Goal: Transaction & Acquisition: Purchase product/service

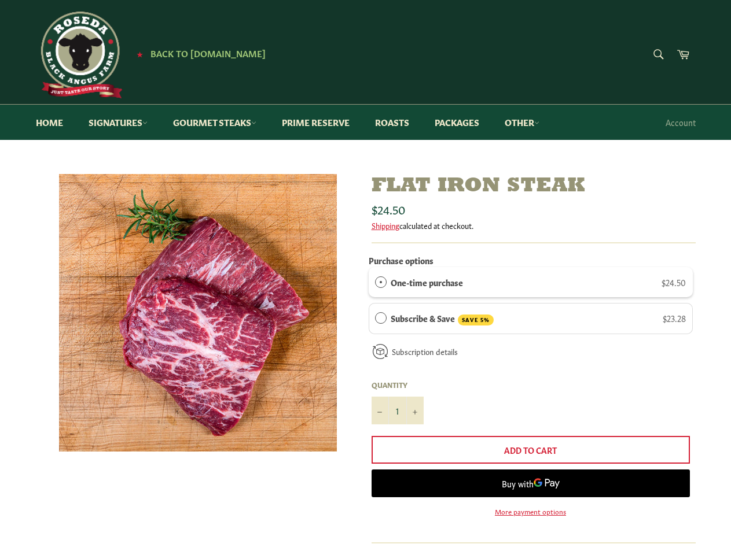
click at [530, 282] on div "One-time purchase $24.50" at bounding box center [537, 282] width 295 height 13
click at [530, 319] on div "Subscribe & Save SAVE 5% $23.28" at bounding box center [537, 319] width 295 height 14
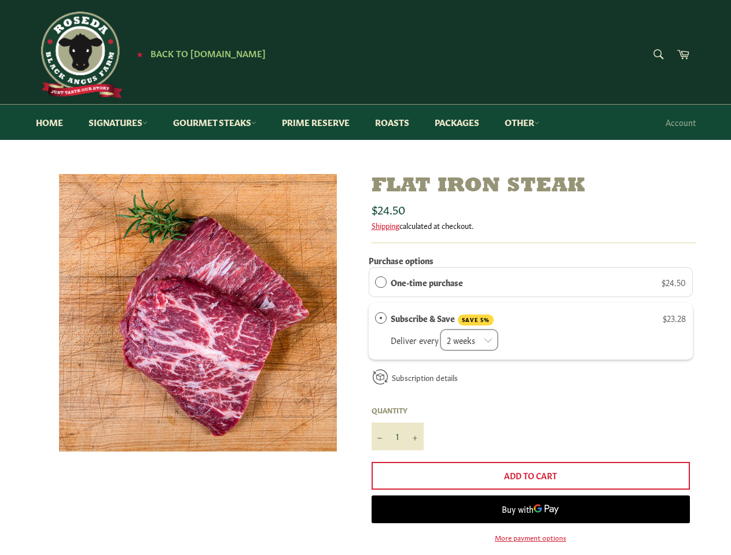
click at [397, 411] on label "Quantity" at bounding box center [397, 411] width 52 height 10
click at [397, 423] on input "1" at bounding box center [397, 437] width 52 height 28
click at [380, 411] on label "Quantity" at bounding box center [397, 411] width 52 height 10
click at [380, 423] on input "1" at bounding box center [397, 437] width 52 height 28
click at [415, 411] on label "Quantity" at bounding box center [397, 411] width 52 height 10
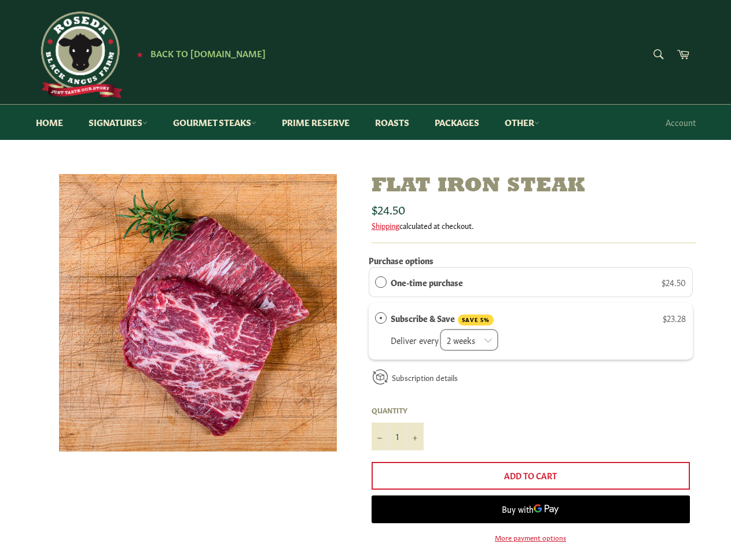
click at [415, 423] on input "1" at bounding box center [397, 437] width 52 height 28
click at [530, 511] on span "Buy with" at bounding box center [518, 509] width 32 height 11
